Goal: Task Accomplishment & Management: Manage account settings

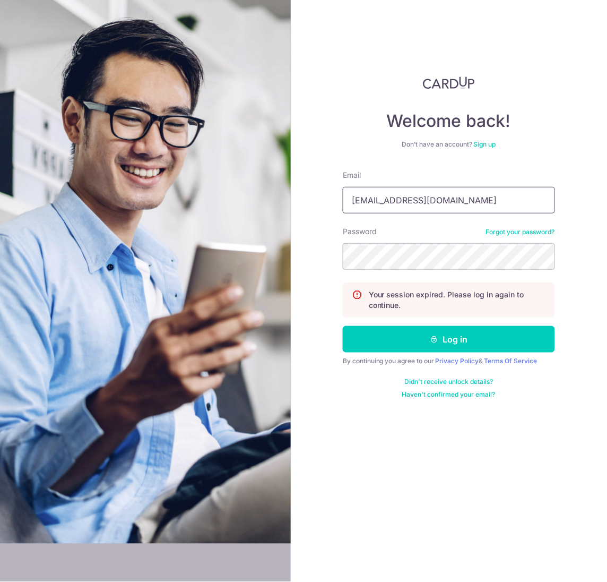
click at [450, 202] on input "janlin@udo.com.sg" at bounding box center [449, 200] width 212 height 27
click at [458, 202] on input "janlin@udo.com.sg" at bounding box center [449, 200] width 212 height 27
type input "[EMAIL_ADDRESS][DOMAIN_NAME]"
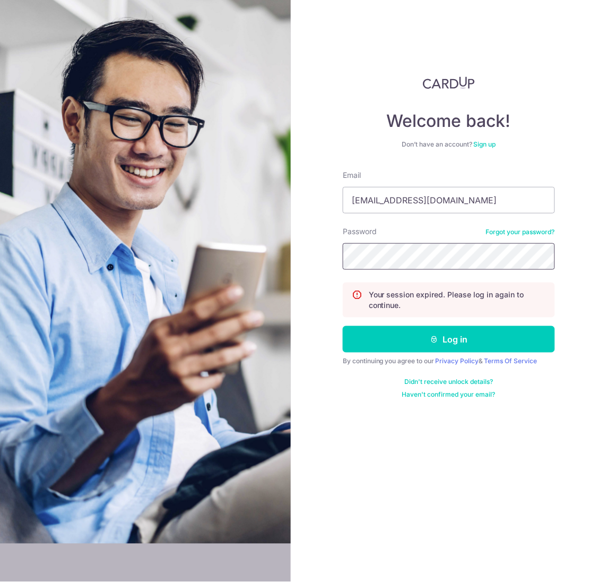
click at [205, 246] on section "Welcome back! Don’t have an account? Sign up Email cheeweeyap@gmail.com Passwor…" at bounding box center [303, 291] width 607 height 582
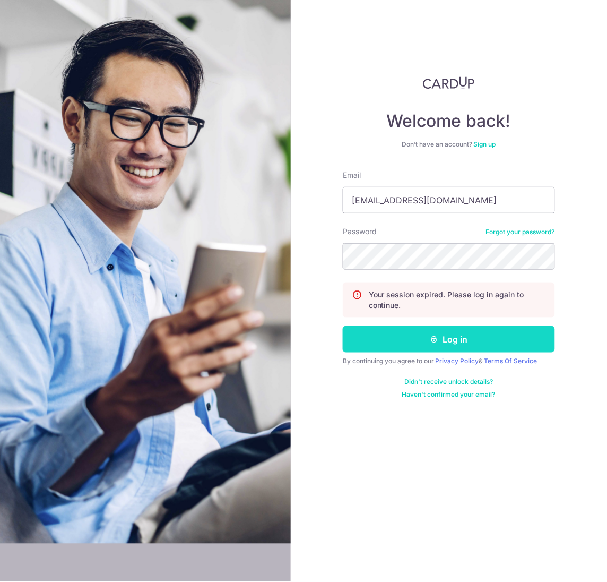
click at [454, 336] on button "Log in" at bounding box center [449, 339] width 212 height 27
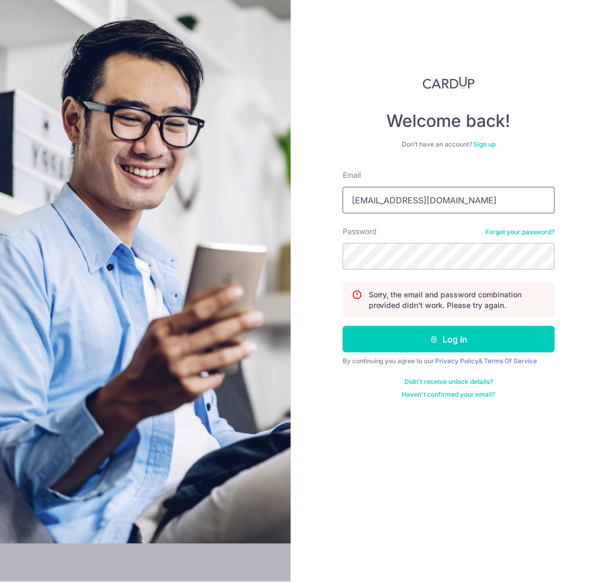
click at [437, 211] on input "janlin@udo.com.sg" at bounding box center [449, 200] width 212 height 27
click at [440, 200] on input "janlin@udo.com.sg" at bounding box center [449, 200] width 212 height 27
type input "[EMAIL_ADDRESS][DOMAIN_NAME]"
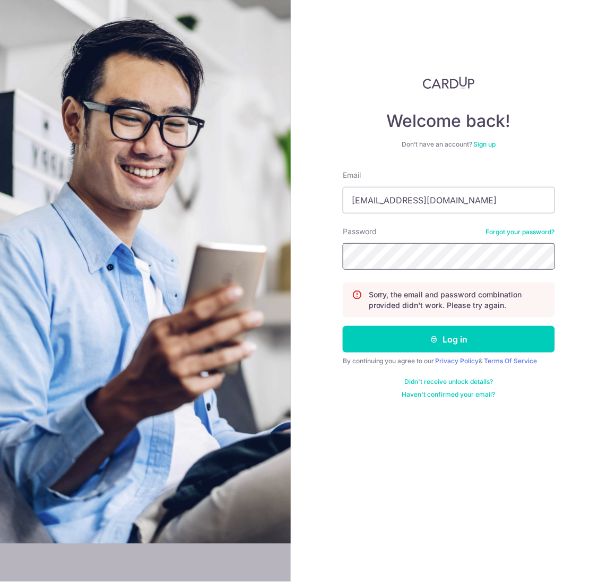
click at [301, 254] on div "Welcome back! Don’t have an account? Sign up Email cheeweeyap@gmail.com Passwor…" at bounding box center [449, 291] width 316 height 582
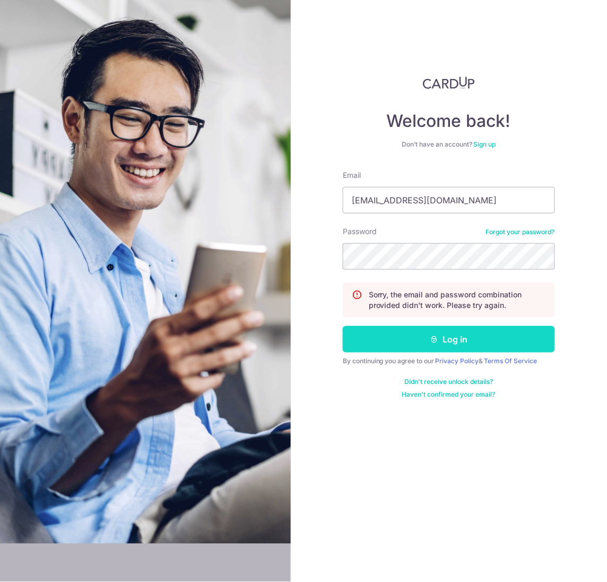
click at [456, 344] on button "Log in" at bounding box center [449, 339] width 212 height 27
